Goal: Transaction & Acquisition: Obtain resource

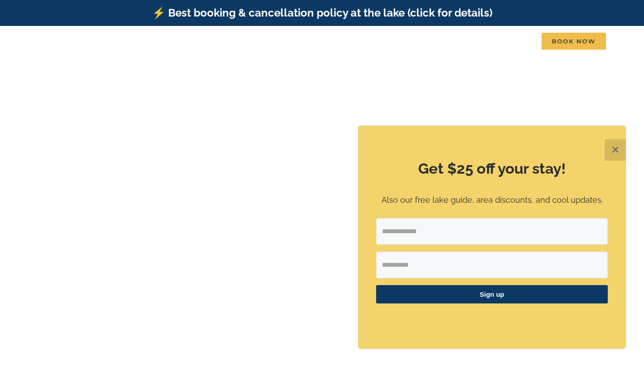
type input "**********"
type input "******"
click at [426, 299] on span "Sign up" at bounding box center [492, 294] width 232 height 18
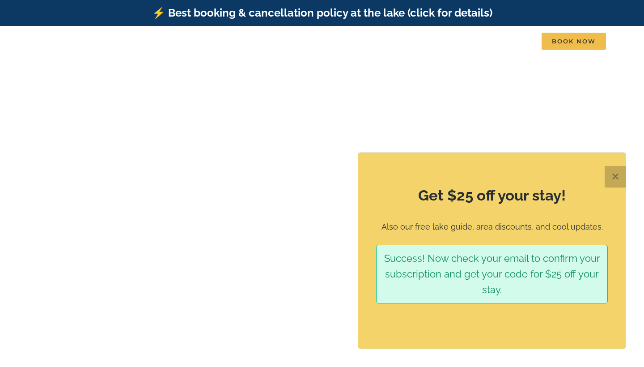
click at [616, 178] on button "✕" at bounding box center [615, 176] width 21 height 21
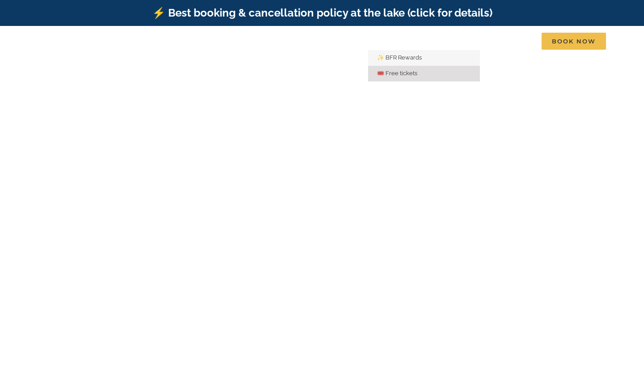
click at [402, 67] on link "🎟️ Free tickets" at bounding box center [424, 74] width 112 height 16
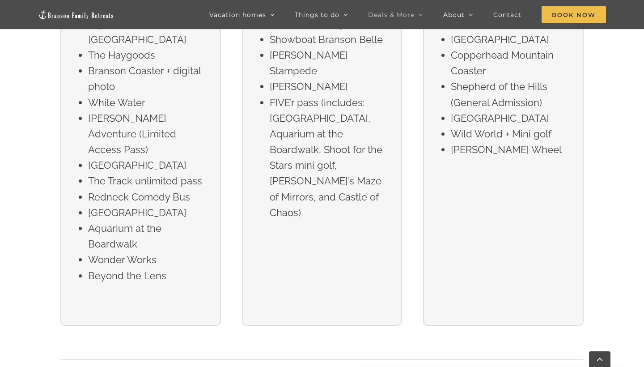
scroll to position [1607, 0]
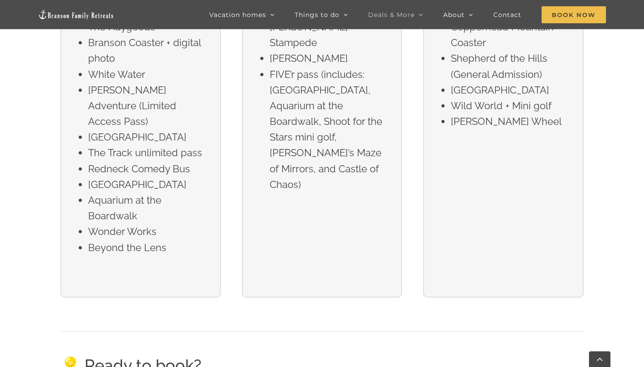
click at [365, 173] on div "🎢 Group B Choose one ticket to any of these shows or attractions with any stay …" at bounding box center [322, 98] width 161 height 400
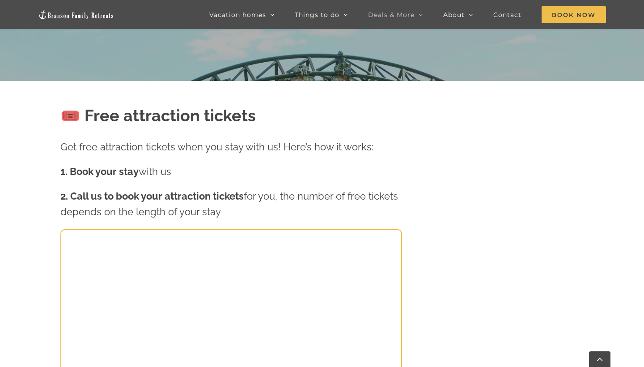
scroll to position [319, 0]
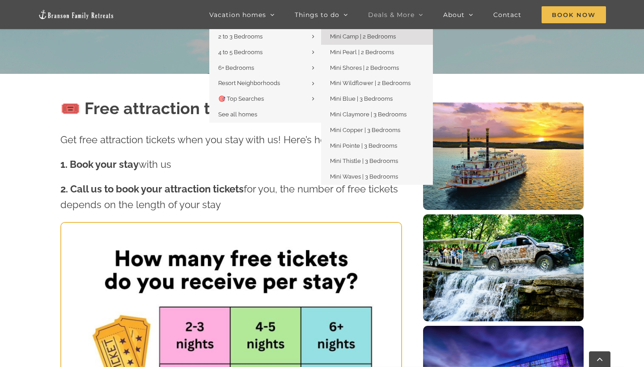
click at [345, 35] on span "Mini Camp | 2 Bedrooms" at bounding box center [363, 36] width 66 height 7
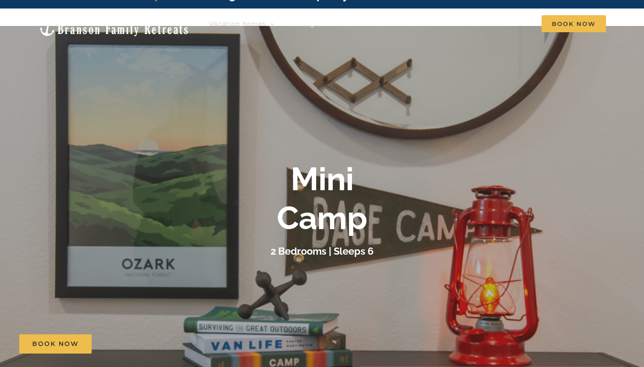
scroll to position [18, 0]
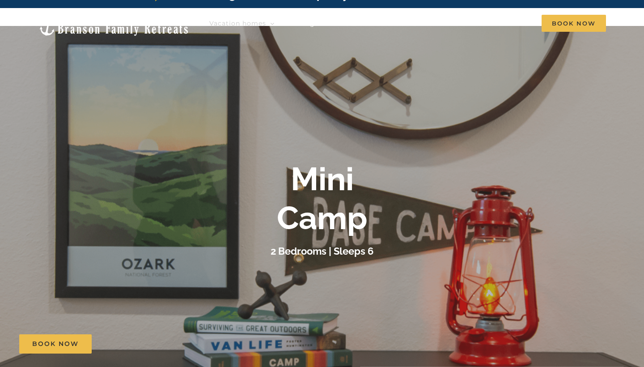
click at [638, 160] on div "Mini Camp 2 Bedrooms | Sleeps 6" at bounding box center [322, 209] width 644 height 99
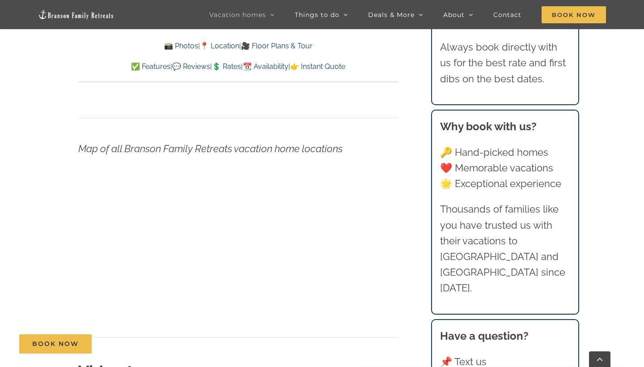
scroll to position [3240, 0]
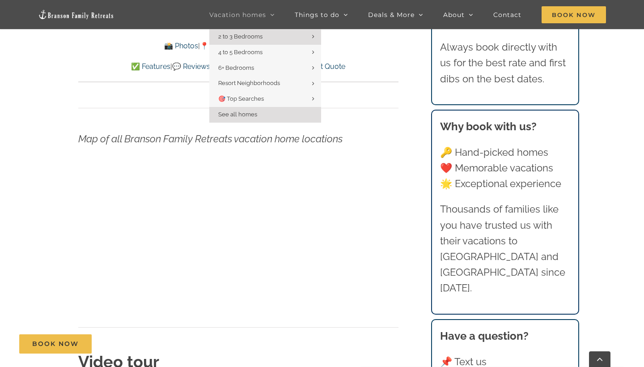
click at [269, 114] on link "See all homes" at bounding box center [265, 115] width 112 height 16
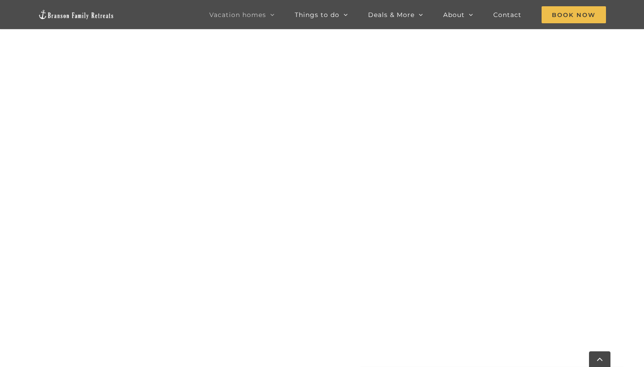
scroll to position [838, 0]
